Goal: Task Accomplishment & Management: Use online tool/utility

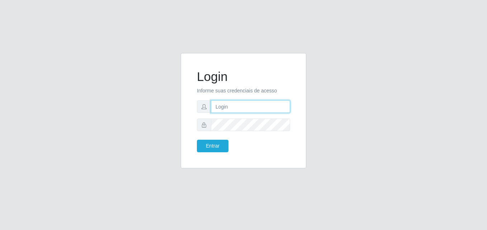
drag, startPoint x: 231, startPoint y: 111, endPoint x: 232, endPoint y: 107, distance: 4.8
click at [232, 110] on input "text" at bounding box center [250, 107] width 79 height 13
type input "84986294001"
click at [197, 140] on button "Entrar" at bounding box center [213, 146] width 32 height 13
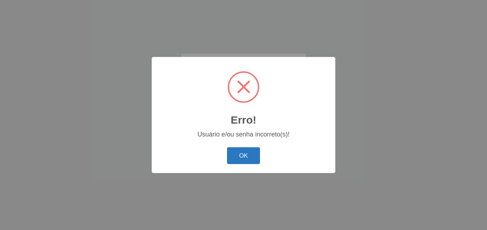
click at [247, 157] on button "OK" at bounding box center [243, 156] width 33 height 17
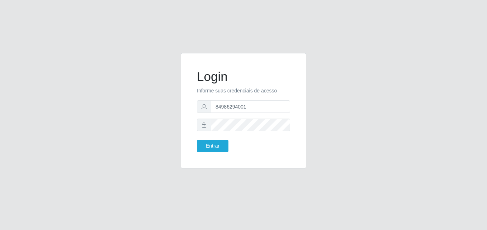
click at [204, 125] on icon at bounding box center [204, 125] width 5 height 5
click at [217, 144] on button "Entrar" at bounding box center [213, 146] width 32 height 13
click at [248, 110] on input "text" at bounding box center [250, 107] width 79 height 13
type input "84986294001"
click at [197, 140] on button "Entrar" at bounding box center [213, 146] width 32 height 13
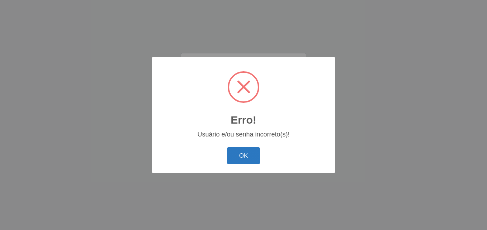
click at [236, 159] on button "OK" at bounding box center [243, 156] width 33 height 17
